Goal: Check status: Check status

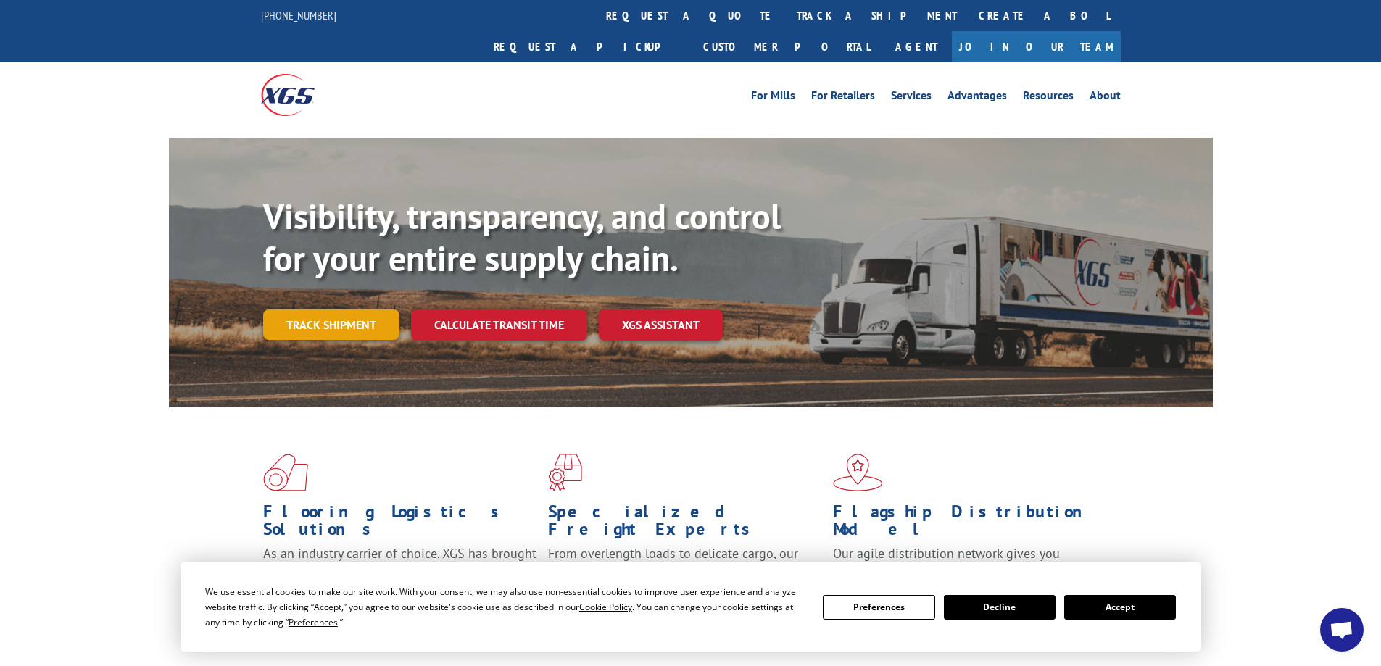
click at [358, 310] on link "Track shipment" at bounding box center [331, 325] width 136 height 30
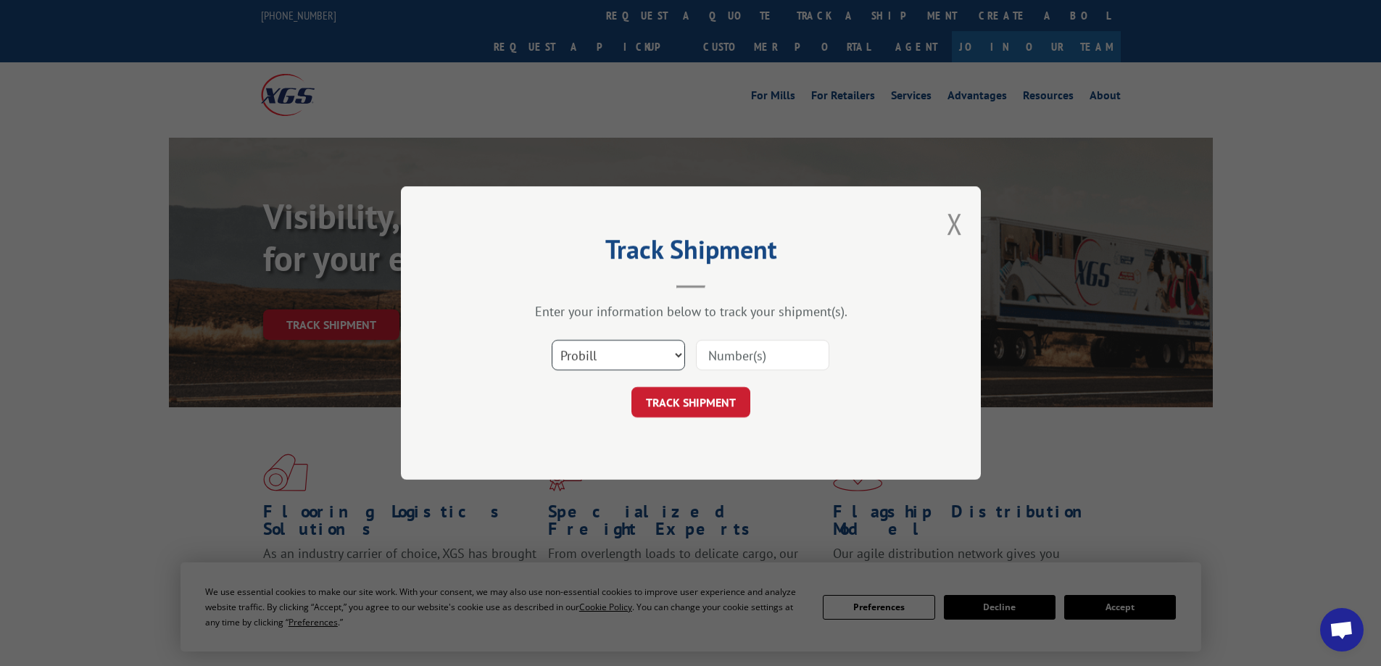
click at [680, 357] on select "Select category... Probill BOL PO" at bounding box center [618, 355] width 133 height 30
select select "bol"
click at [552, 340] on select "Select category... Probill BOL PO" at bounding box center [618, 355] width 133 height 30
click at [786, 358] on input at bounding box center [762, 355] width 133 height 30
type input "5656963"
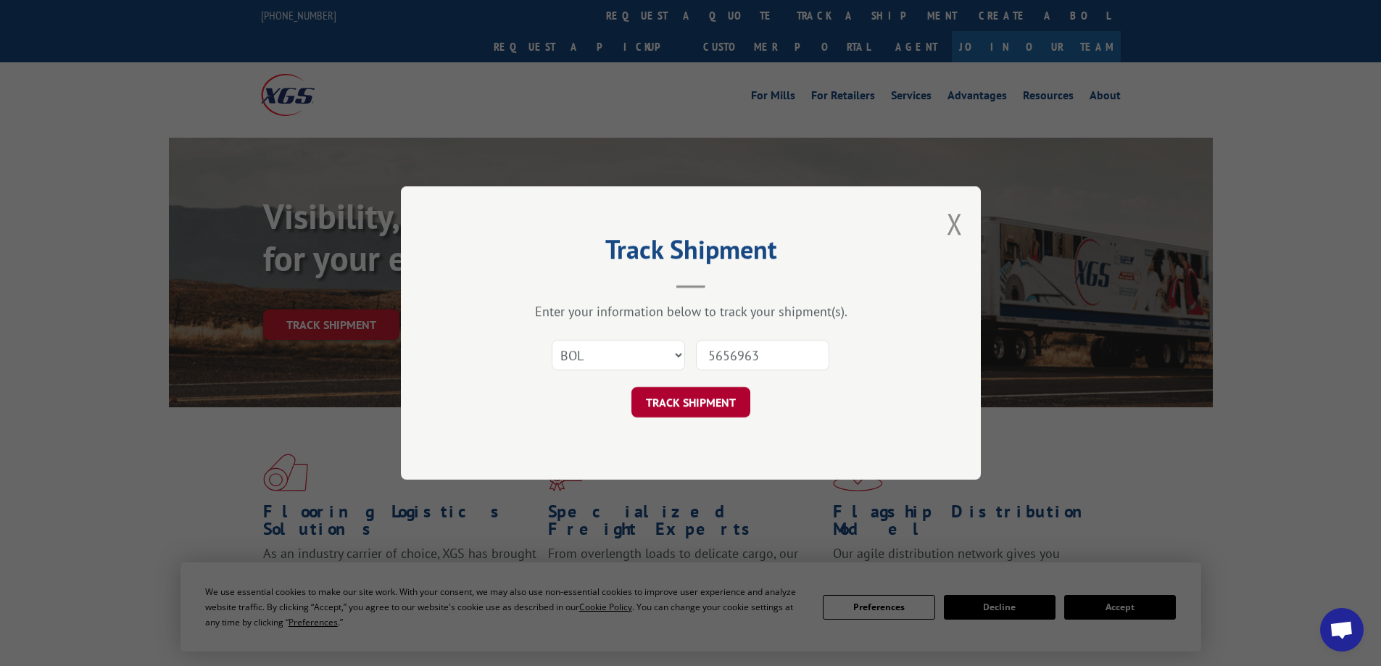
click at [697, 410] on button "TRACK SHIPMENT" at bounding box center [690, 402] width 119 height 30
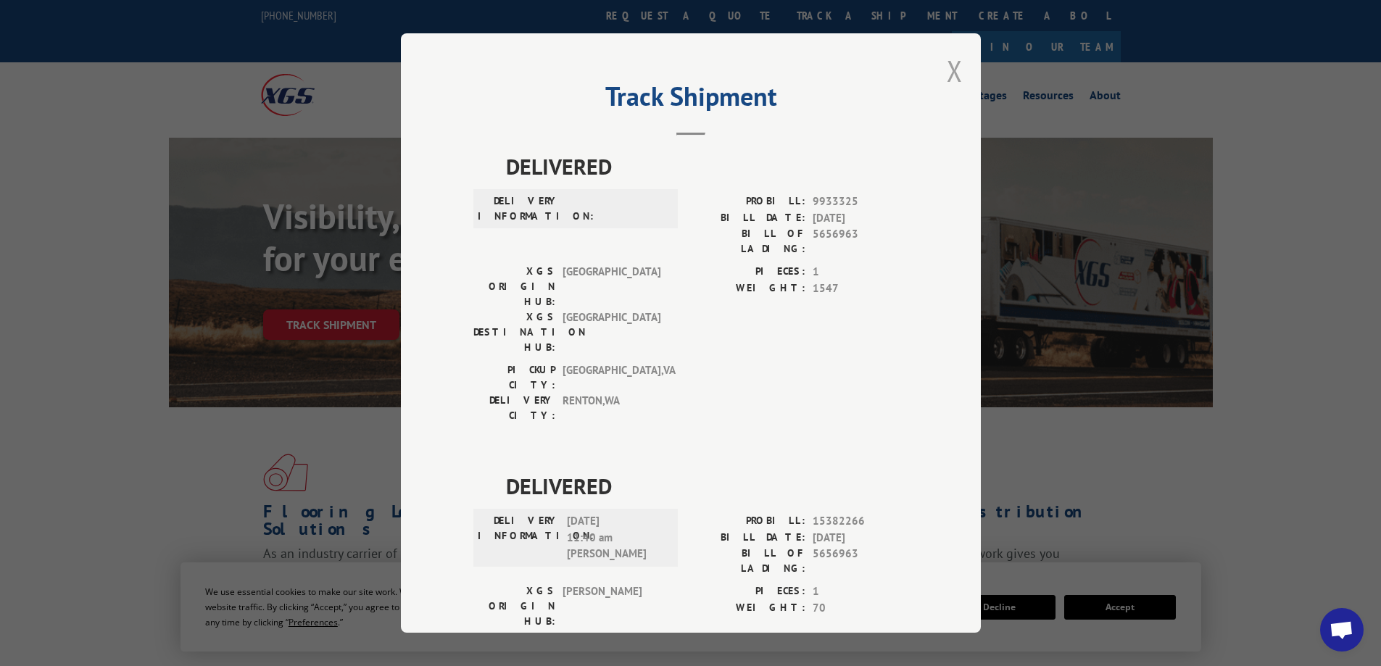
click at [950, 67] on button "Close modal" at bounding box center [955, 70] width 16 height 38
